Goal: Task Accomplishment & Management: Manage account settings

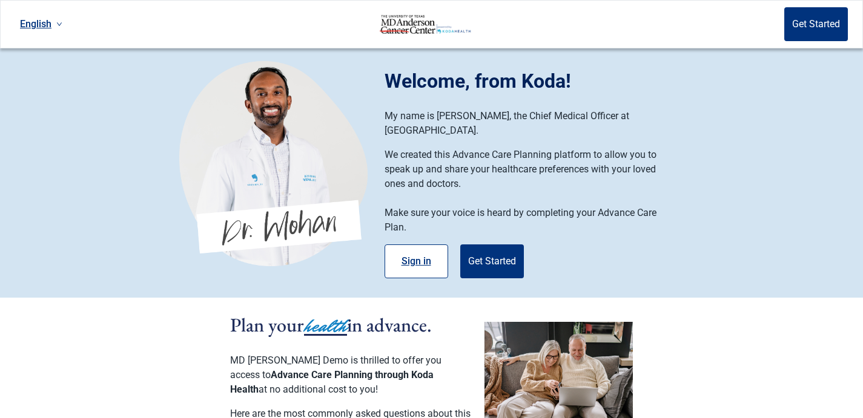
click at [437, 252] on button "Sign in" at bounding box center [416, 262] width 64 height 34
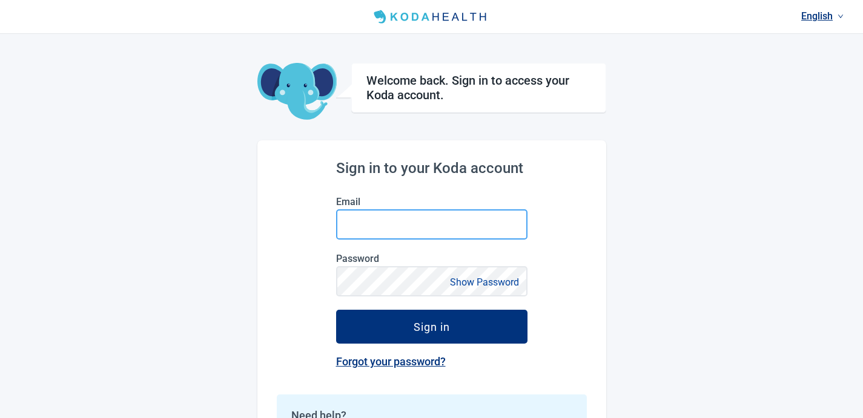
click at [417, 235] on input "Email" at bounding box center [431, 224] width 191 height 30
type input "[PERSON_NAME][EMAIL_ADDRESS][DOMAIN_NAME]"
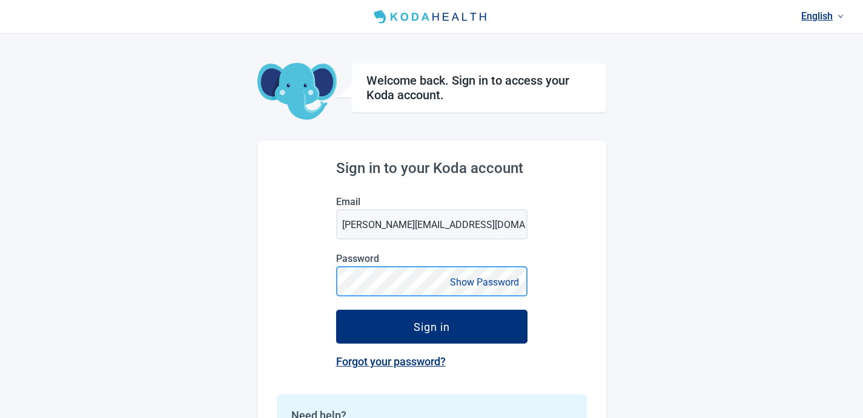
click at [336, 310] on button "Sign in" at bounding box center [431, 327] width 191 height 34
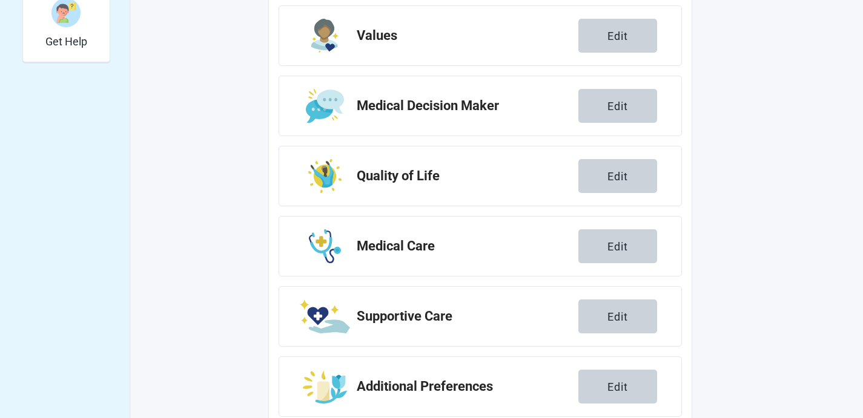
scroll to position [438, 0]
